Goal: Information Seeking & Learning: Learn about a topic

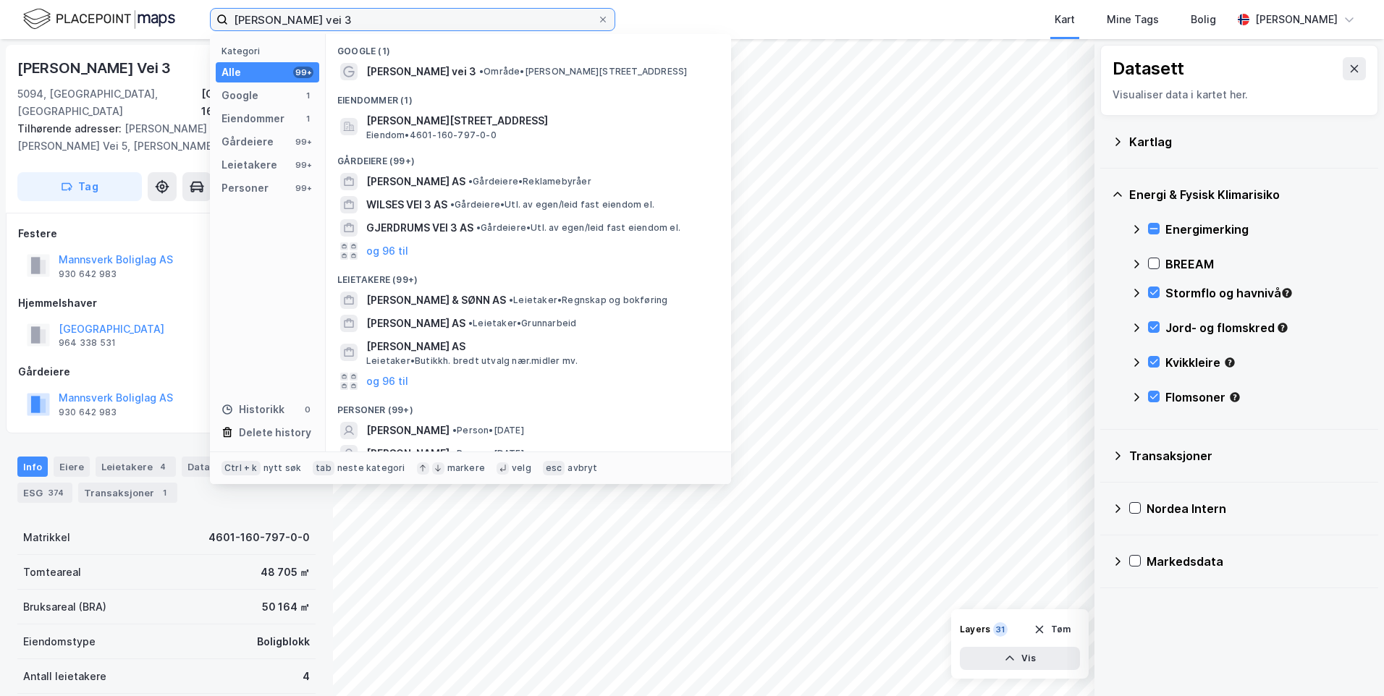
click at [350, 21] on input "[PERSON_NAME] vei 3" at bounding box center [412, 20] width 369 height 22
drag, startPoint x: 245, startPoint y: 9, endPoint x: 161, endPoint y: 0, distance: 83.8
click at [161, 1] on div "[PERSON_NAME] vei 3 Kategori Alle 99+ Google 1 Eiendommer 1 Gårdeiere 99+ Leiet…" at bounding box center [692, 19] width 1384 height 39
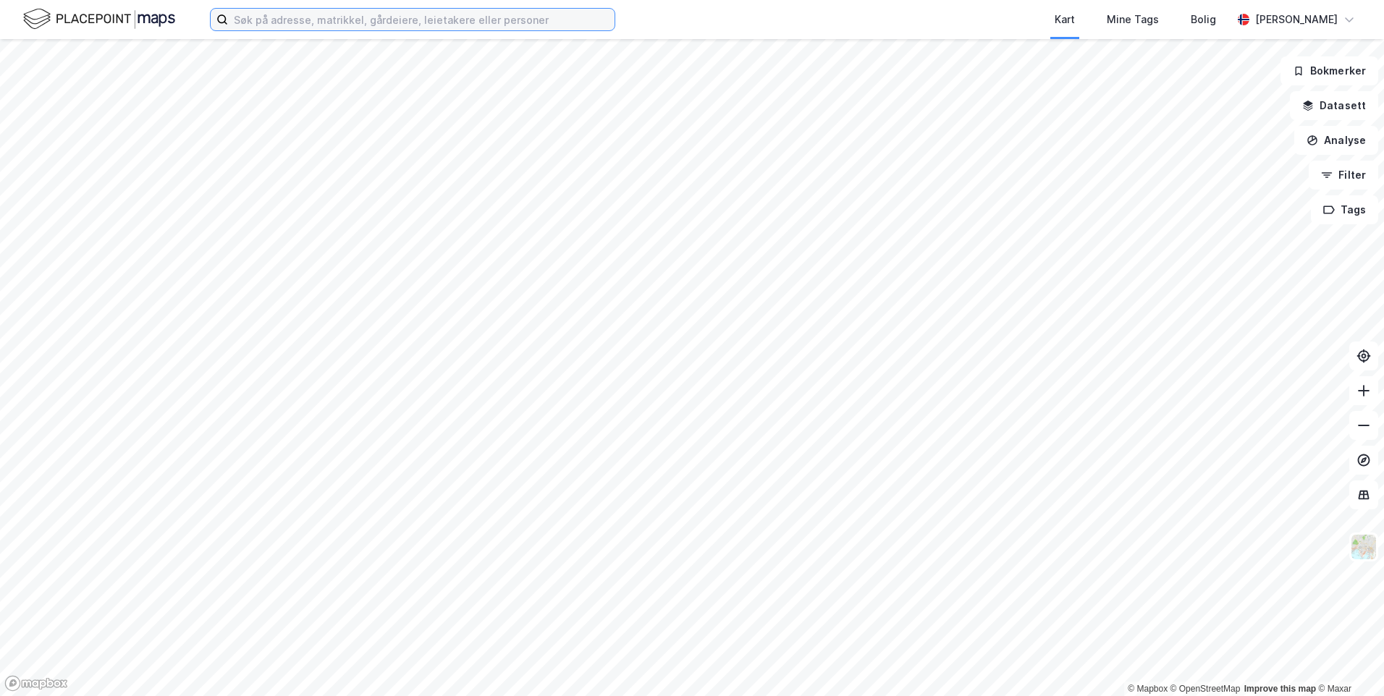
click at [429, 21] on input at bounding box center [421, 20] width 386 height 22
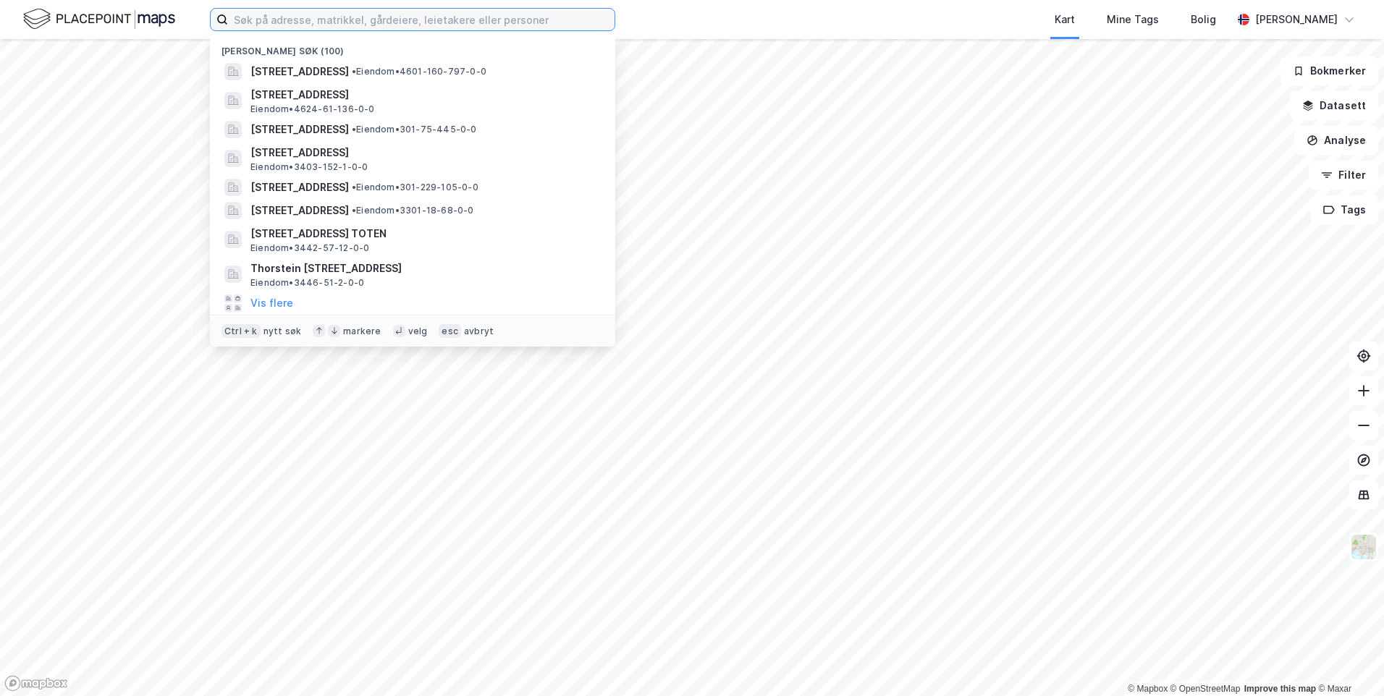
paste input "Skaramarka 4"
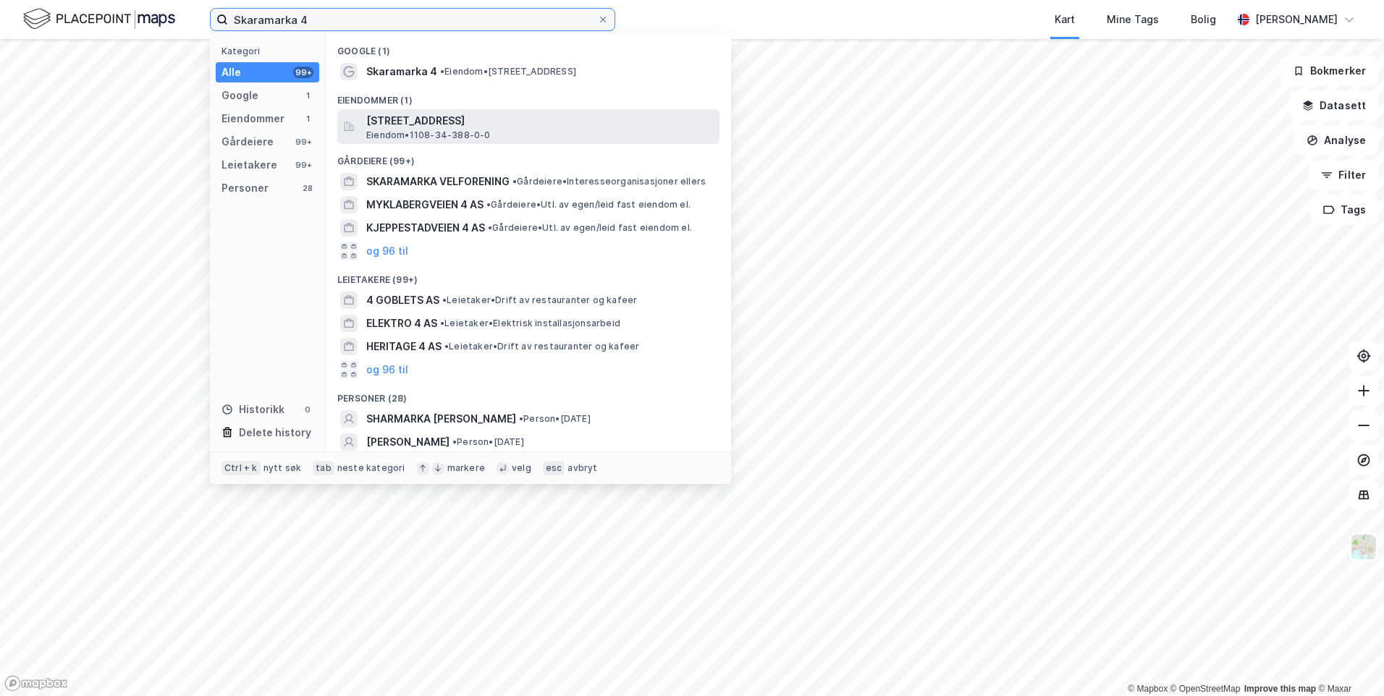
type input "Skaramarka 4"
click at [565, 124] on span "[STREET_ADDRESS]" at bounding box center [539, 120] width 347 height 17
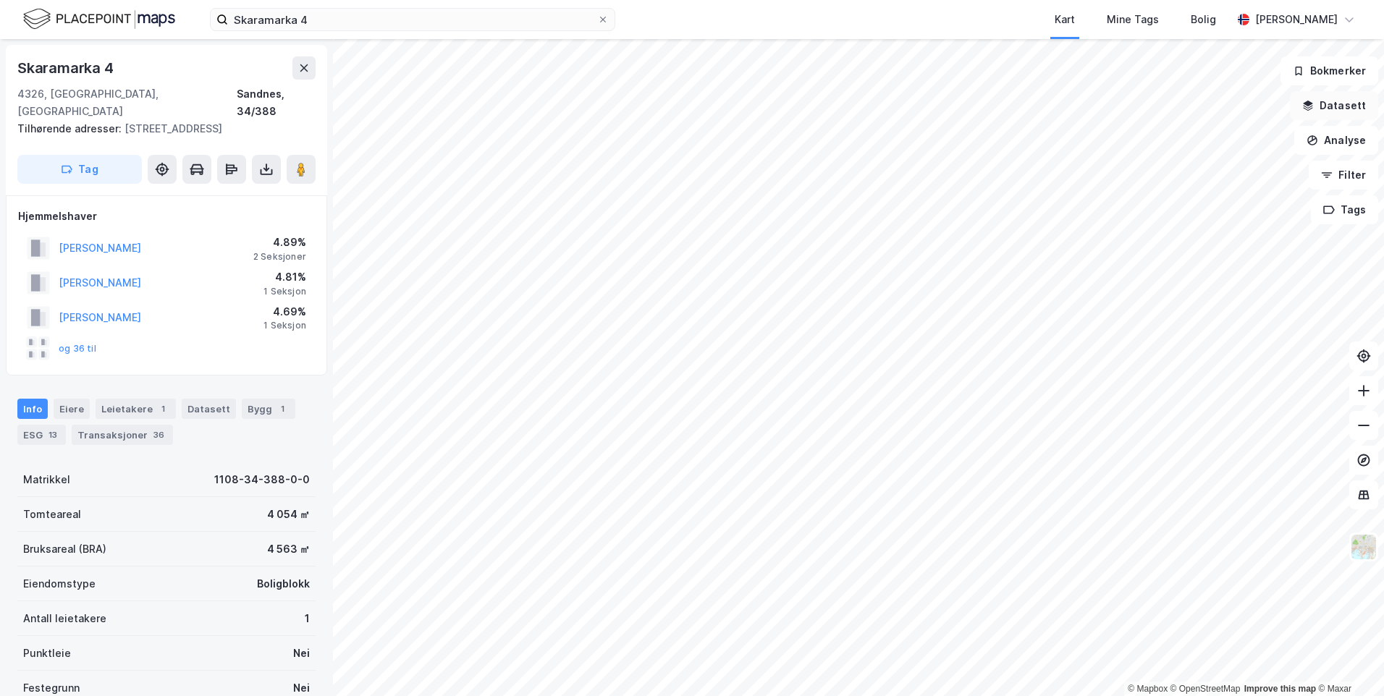
click at [1343, 117] on button "Datasett" at bounding box center [1334, 105] width 88 height 29
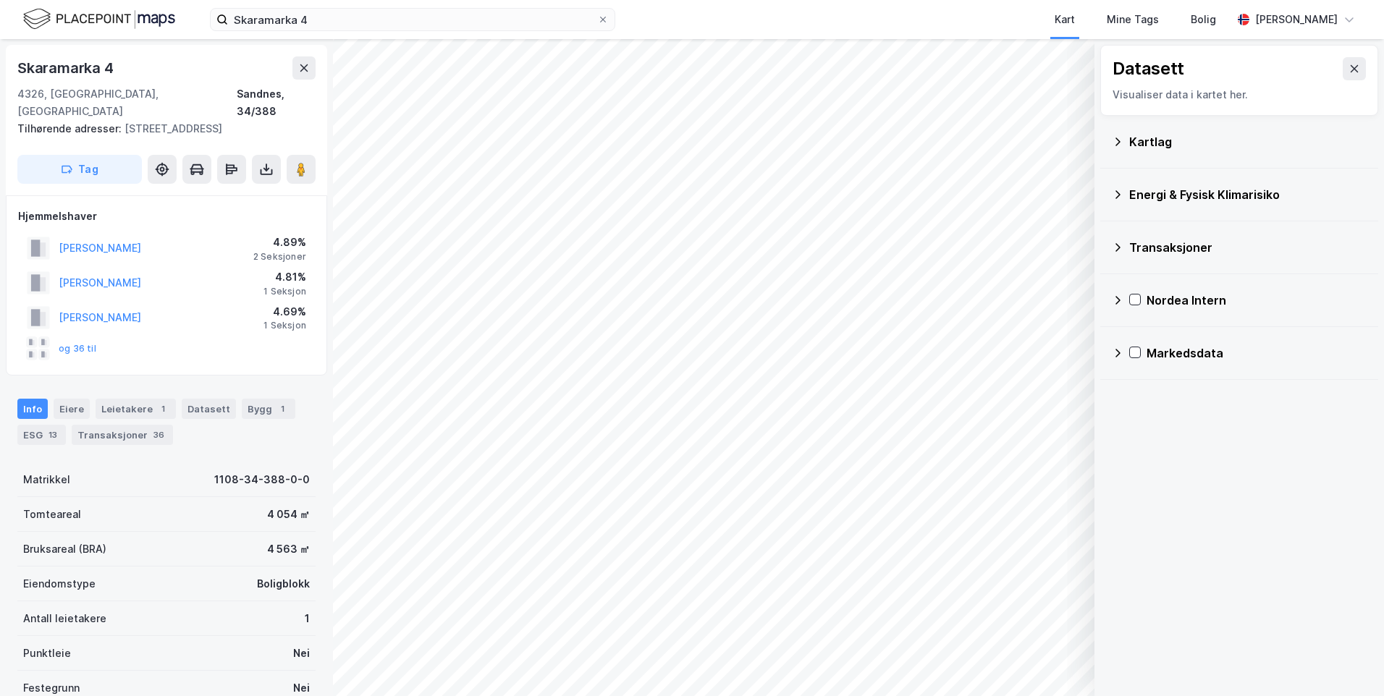
click at [1116, 141] on icon at bounding box center [1118, 142] width 12 height 12
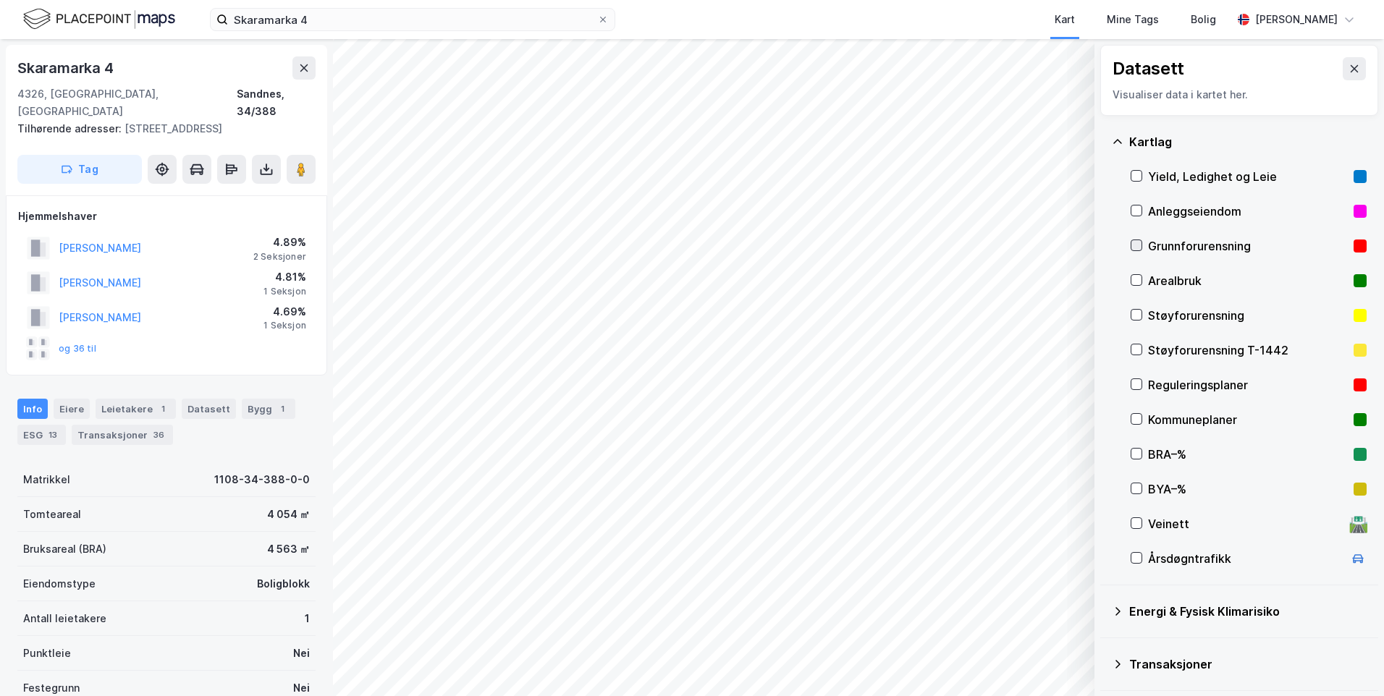
click at [1136, 245] on icon at bounding box center [1136, 245] width 10 height 10
click at [1117, 141] on icon at bounding box center [1118, 142] width 12 height 12
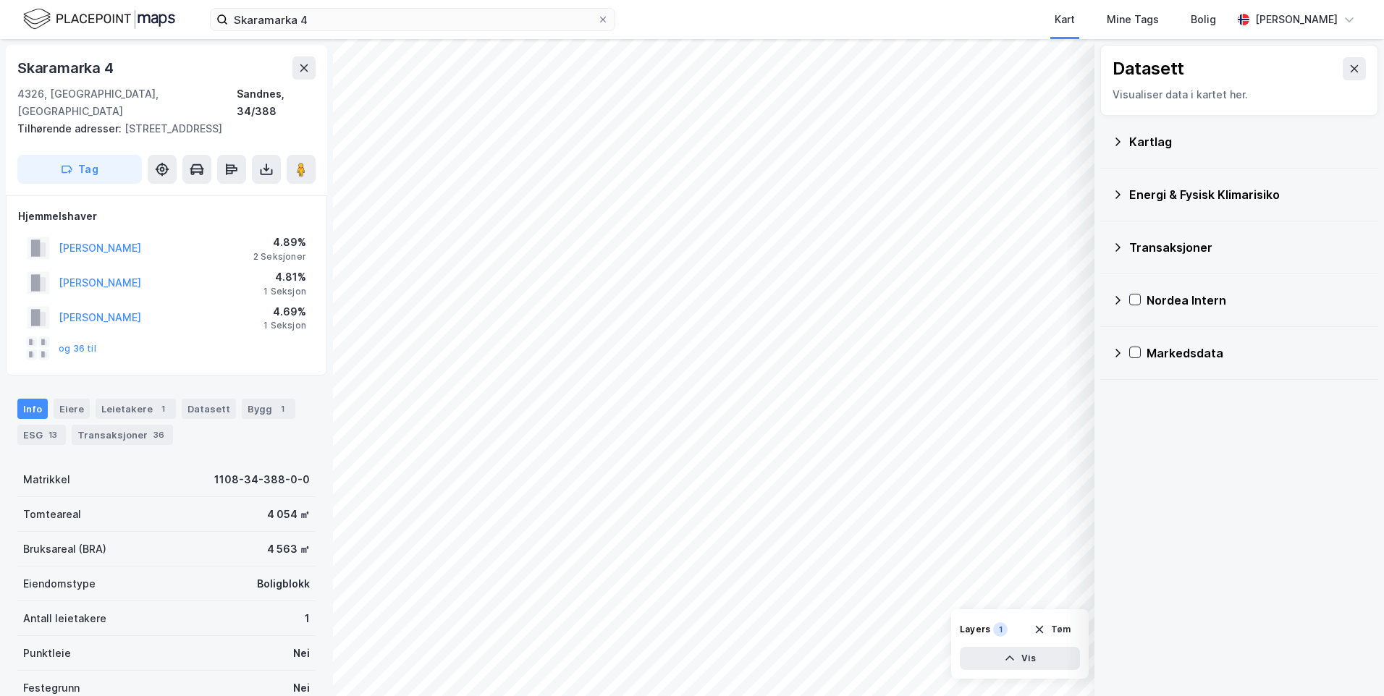
click at [1116, 192] on icon at bounding box center [1118, 195] width 12 height 12
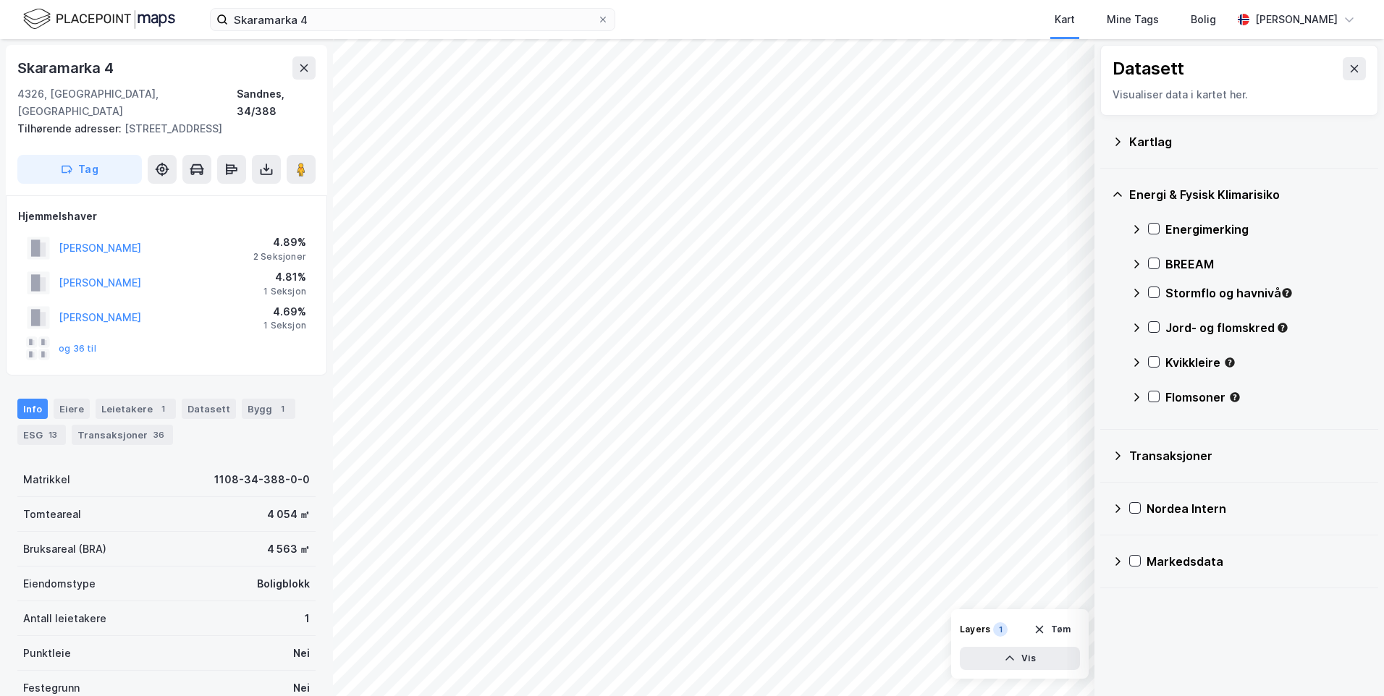
click at [1135, 228] on icon at bounding box center [1136, 230] width 12 height 12
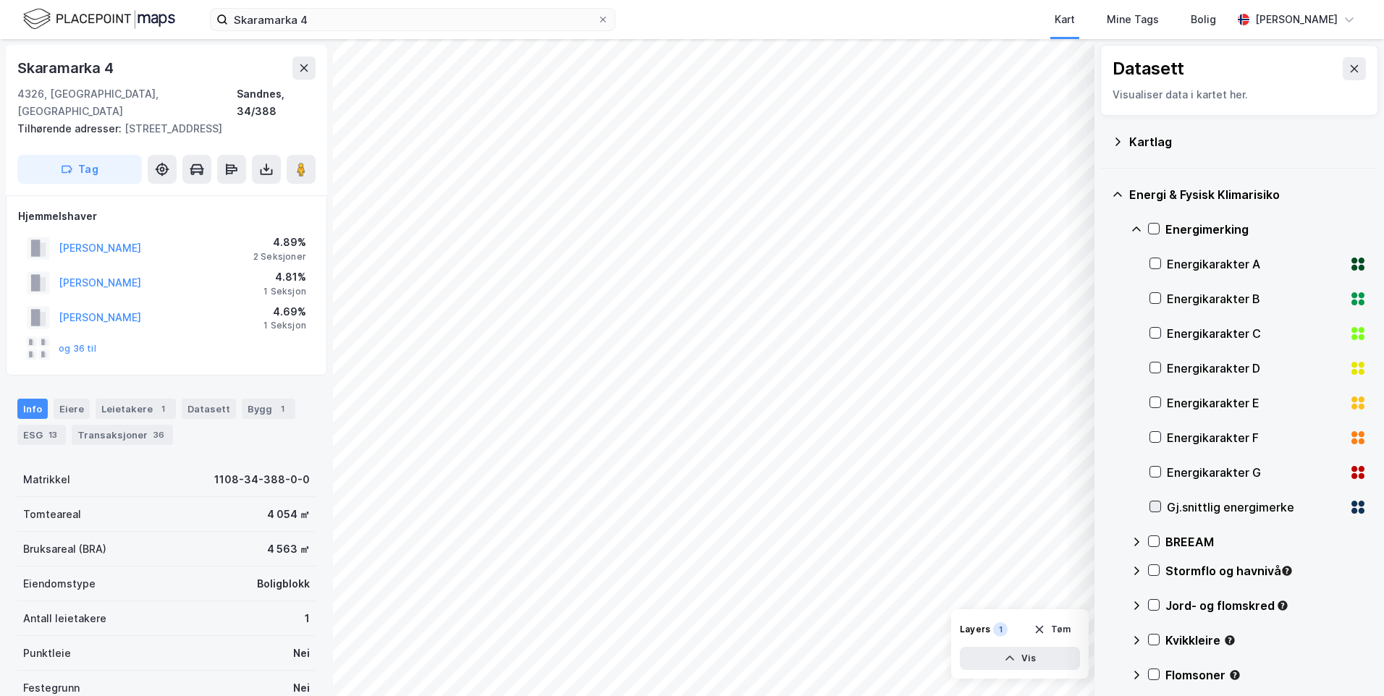
click at [1157, 509] on icon at bounding box center [1155, 506] width 10 height 10
click at [1137, 226] on icon at bounding box center [1136, 230] width 12 height 12
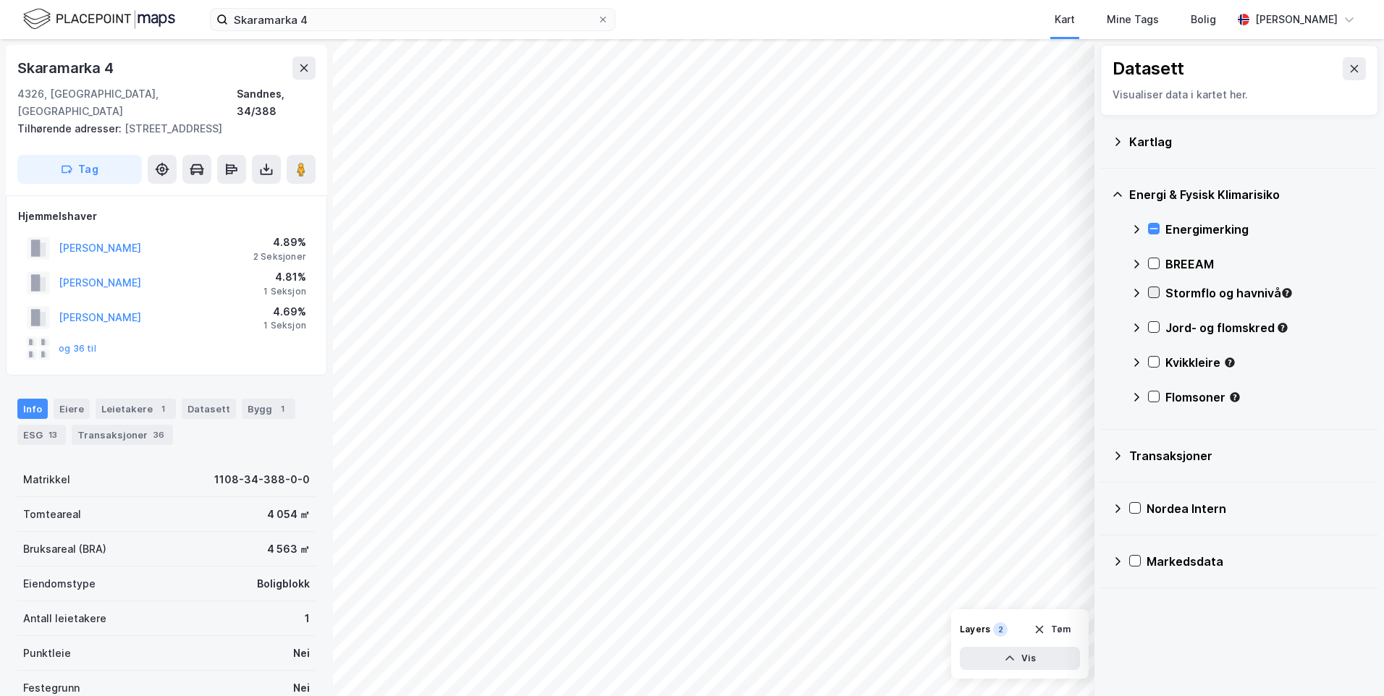
click at [1156, 289] on icon at bounding box center [1153, 292] width 10 height 10
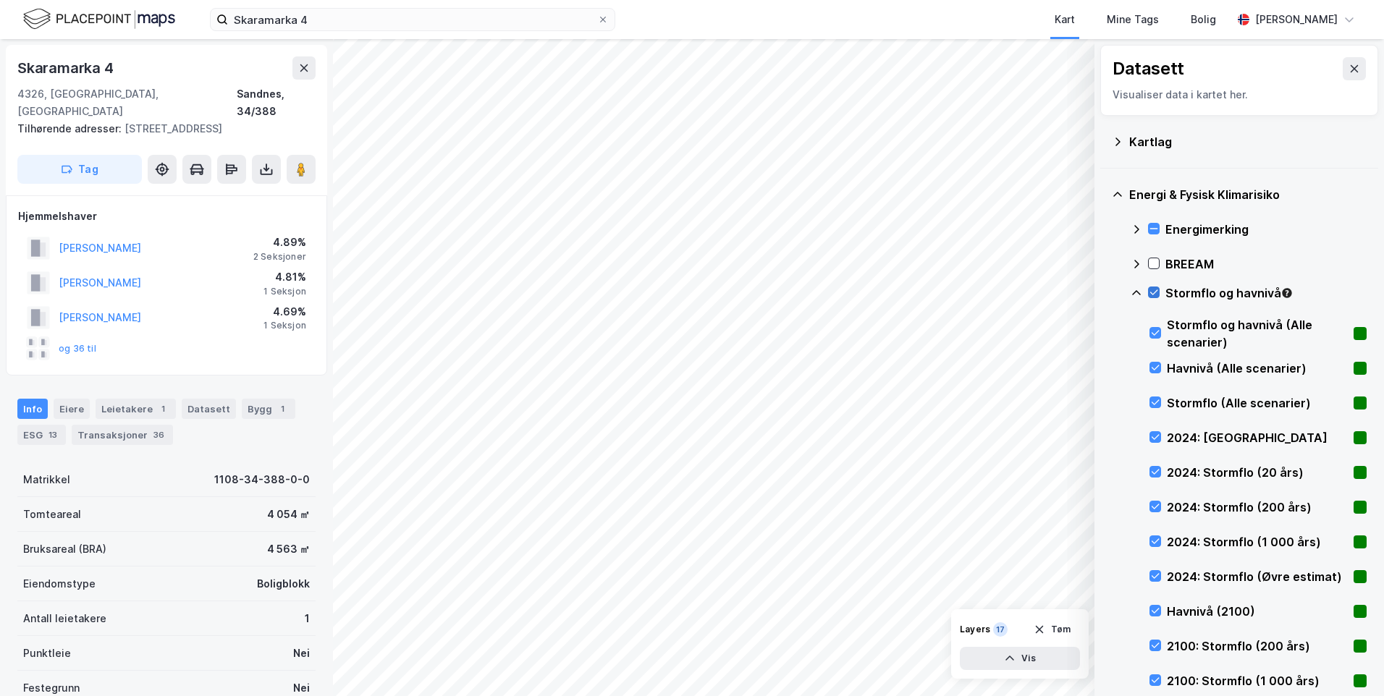
click at [1152, 292] on icon at bounding box center [1153, 292] width 10 height 10
click at [1138, 292] on icon at bounding box center [1136, 293] width 12 height 12
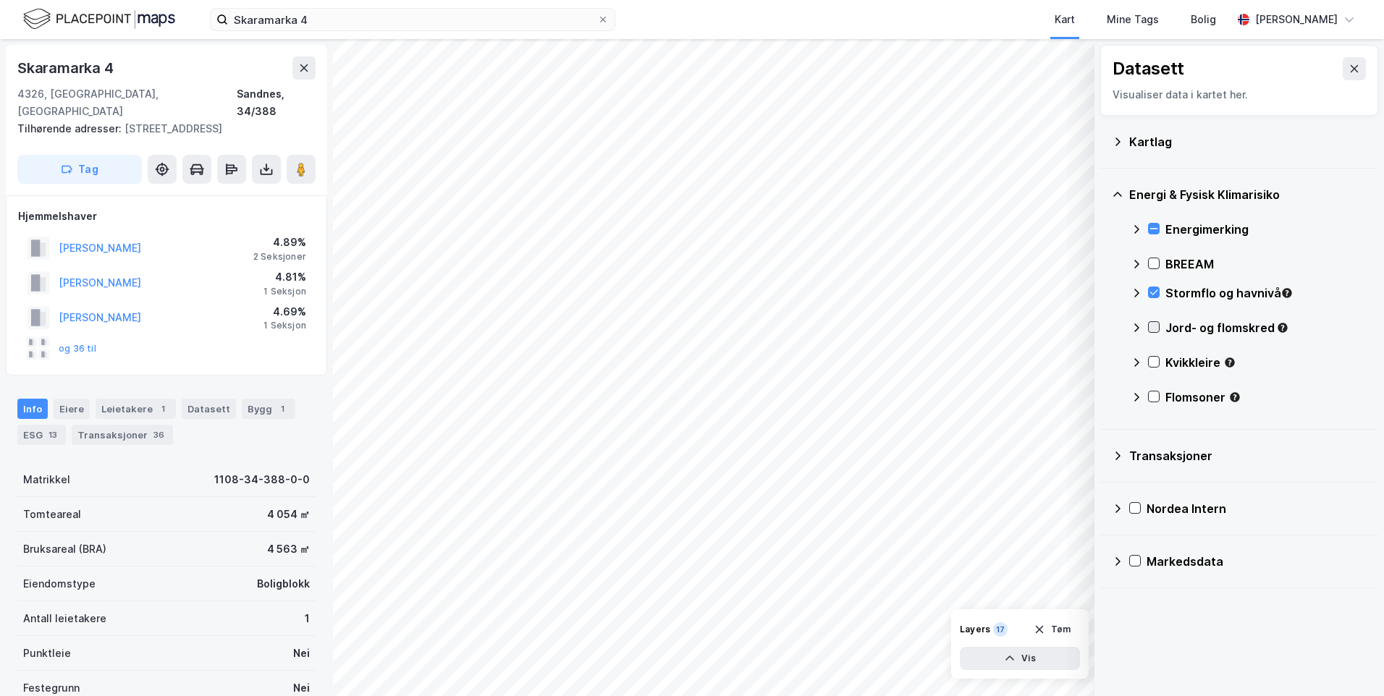
click at [1154, 322] on icon at bounding box center [1153, 327] width 10 height 10
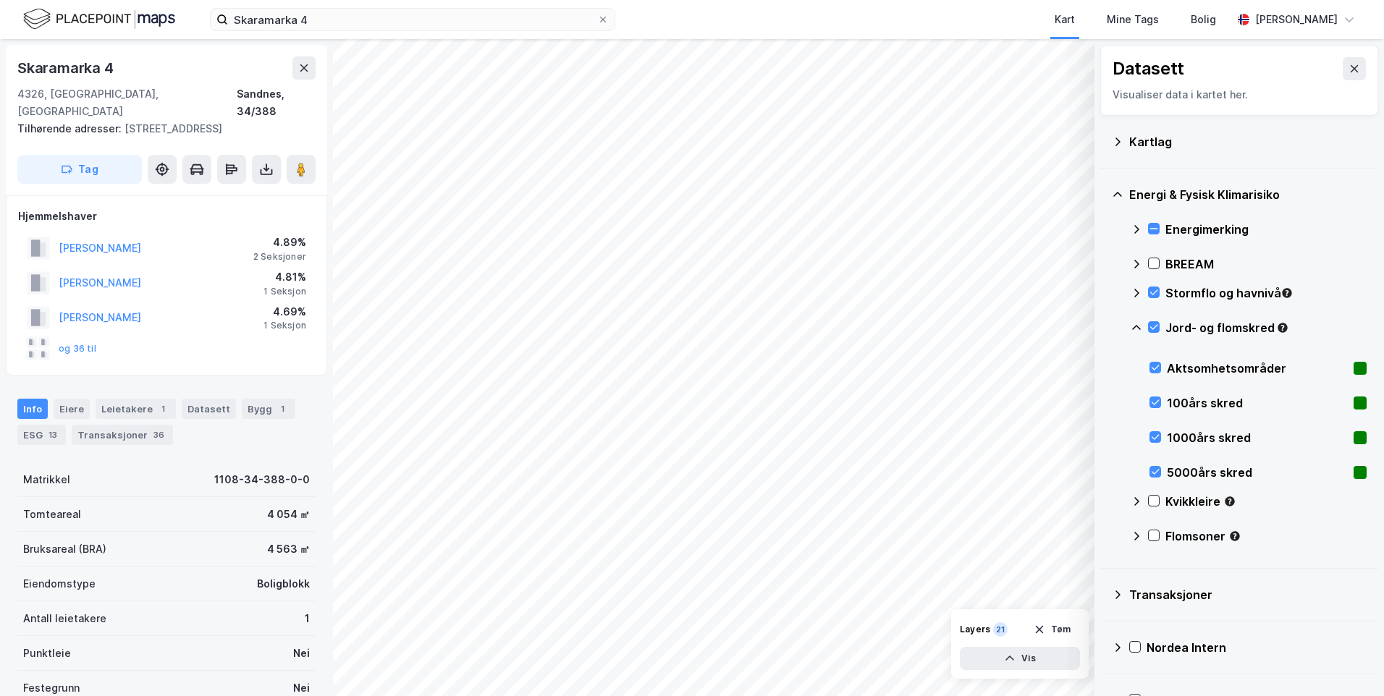
click at [1135, 324] on icon at bounding box center [1136, 328] width 12 height 12
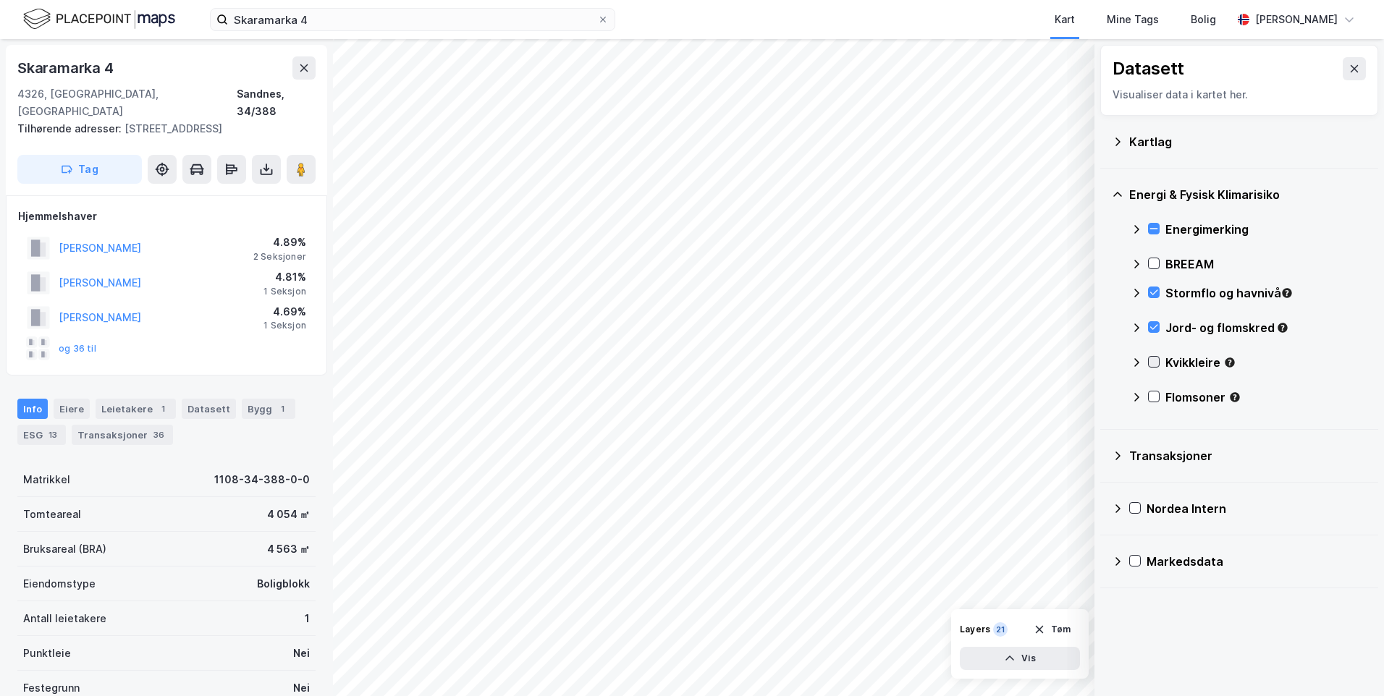
click at [1154, 363] on icon at bounding box center [1153, 362] width 10 height 10
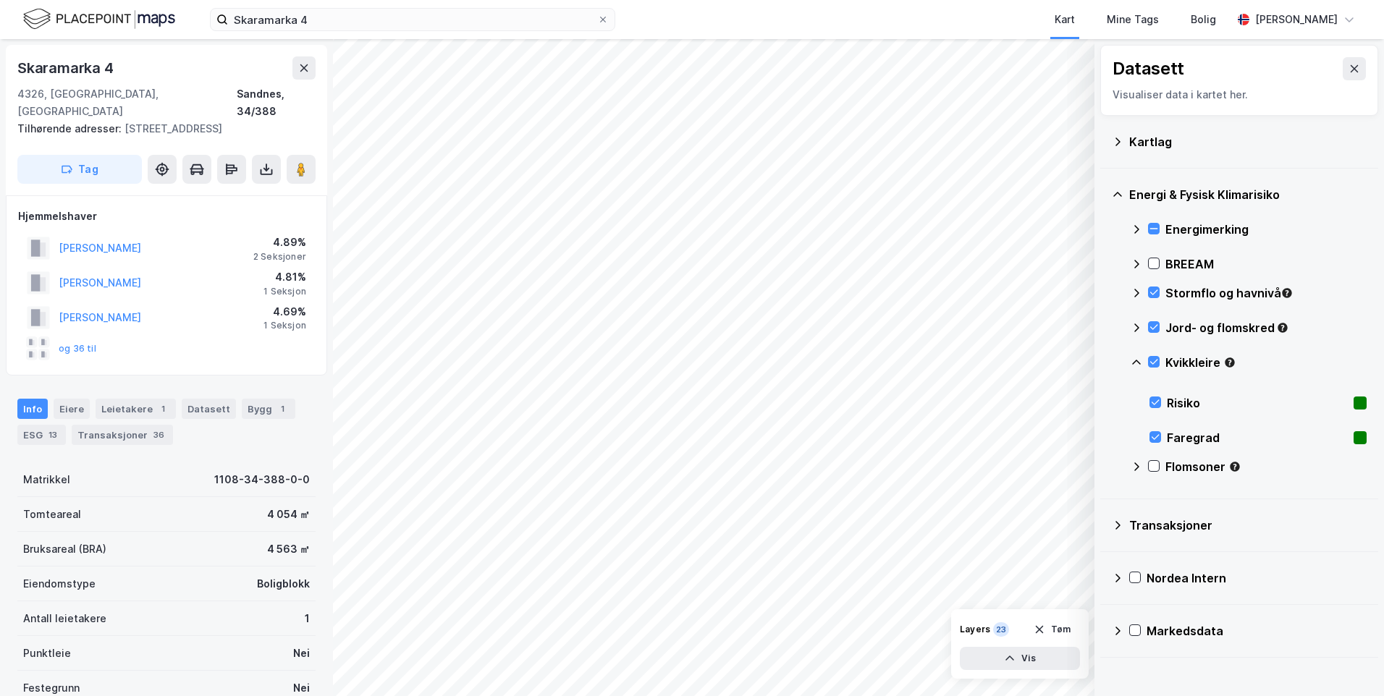
click at [1135, 357] on icon at bounding box center [1136, 363] width 12 height 12
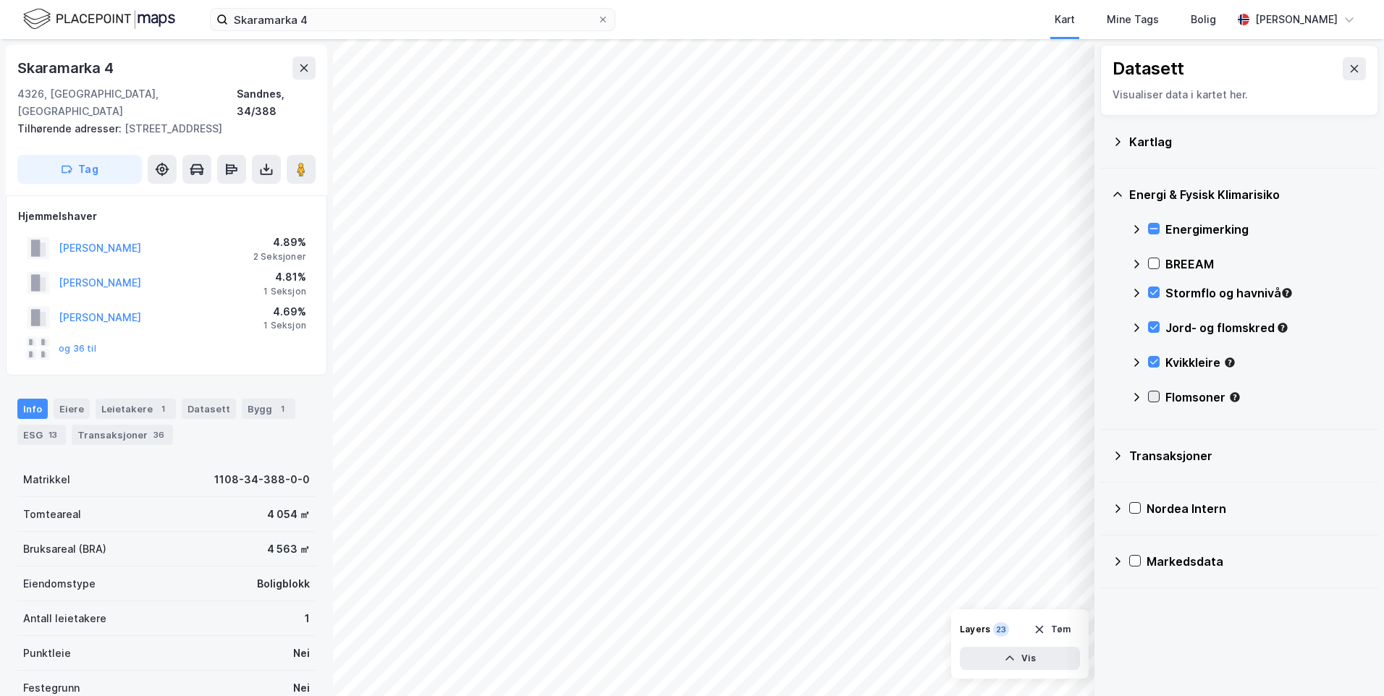
click at [1156, 398] on icon at bounding box center [1153, 396] width 10 height 10
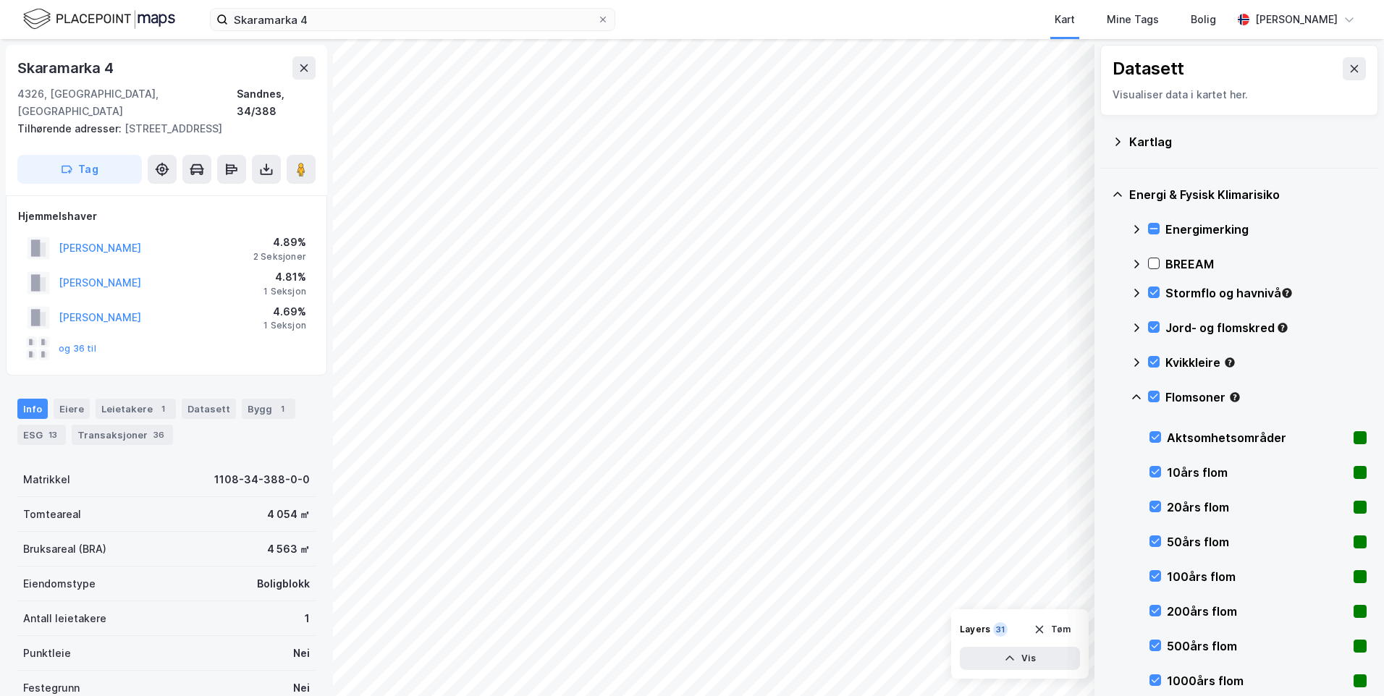
click at [1136, 396] on icon at bounding box center [1136, 397] width 12 height 12
